Goal: Navigation & Orientation: Find specific page/section

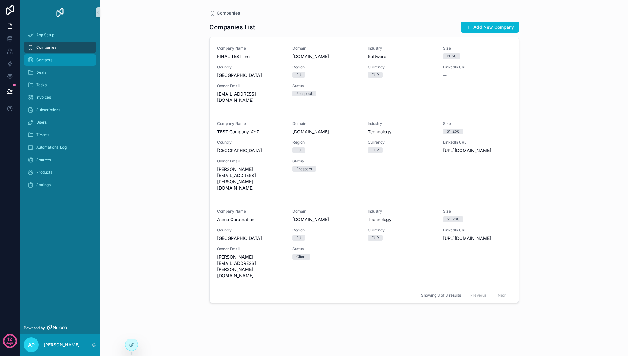
click at [63, 62] on div "Contacts" at bounding box center [59, 60] width 65 height 10
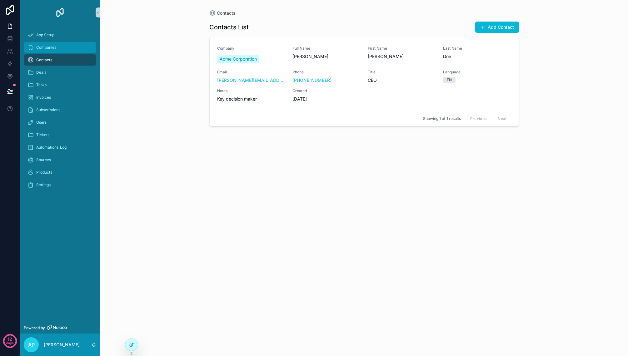
click at [62, 45] on div "Companies" at bounding box center [59, 47] width 65 height 10
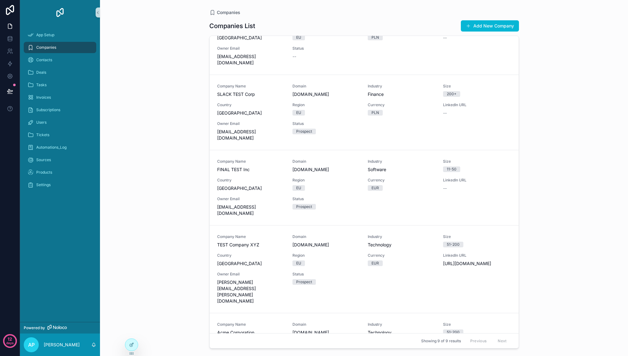
scroll to position [361, 0]
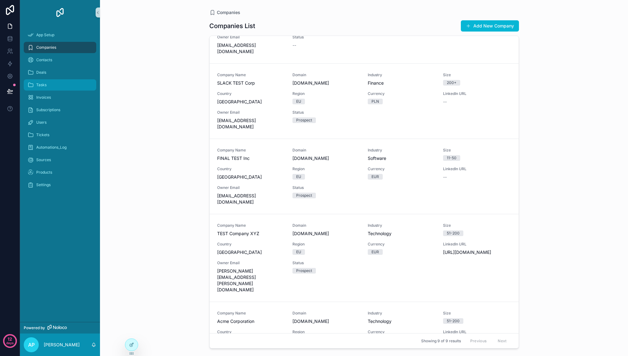
click at [57, 85] on div "Tasks" at bounding box center [59, 85] width 65 height 10
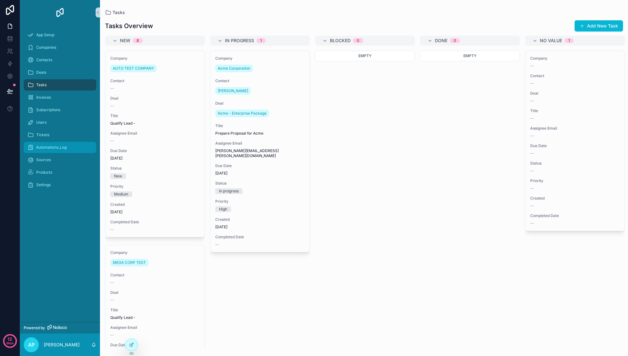
click at [71, 147] on div "Automations_Log" at bounding box center [59, 147] width 65 height 10
